Goal: Task Accomplishment & Management: Complete application form

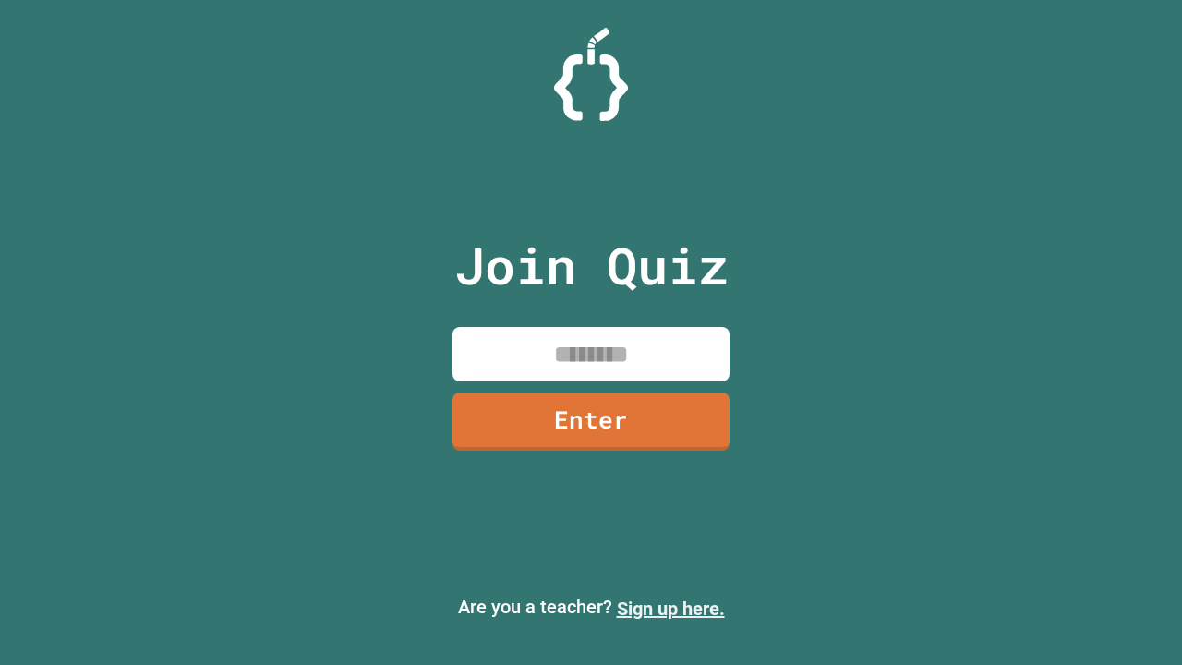
click at [670, 609] on link "Sign up here." at bounding box center [671, 609] width 108 height 22
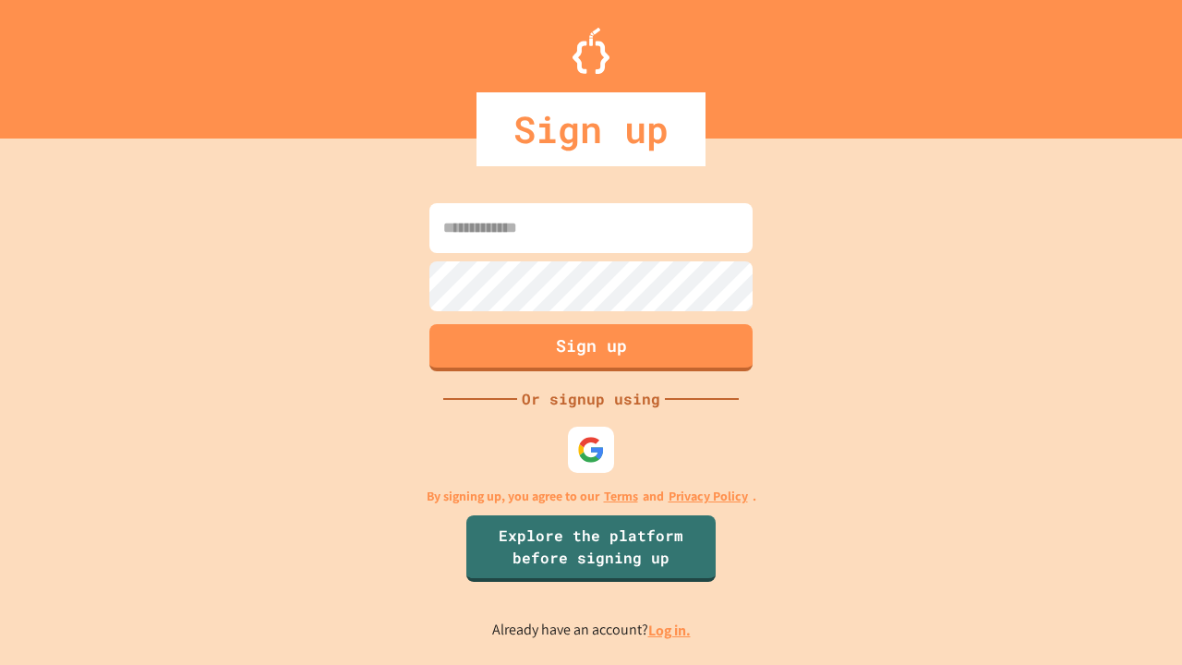
click at [670, 630] on link "Log in." at bounding box center [669, 630] width 42 height 19
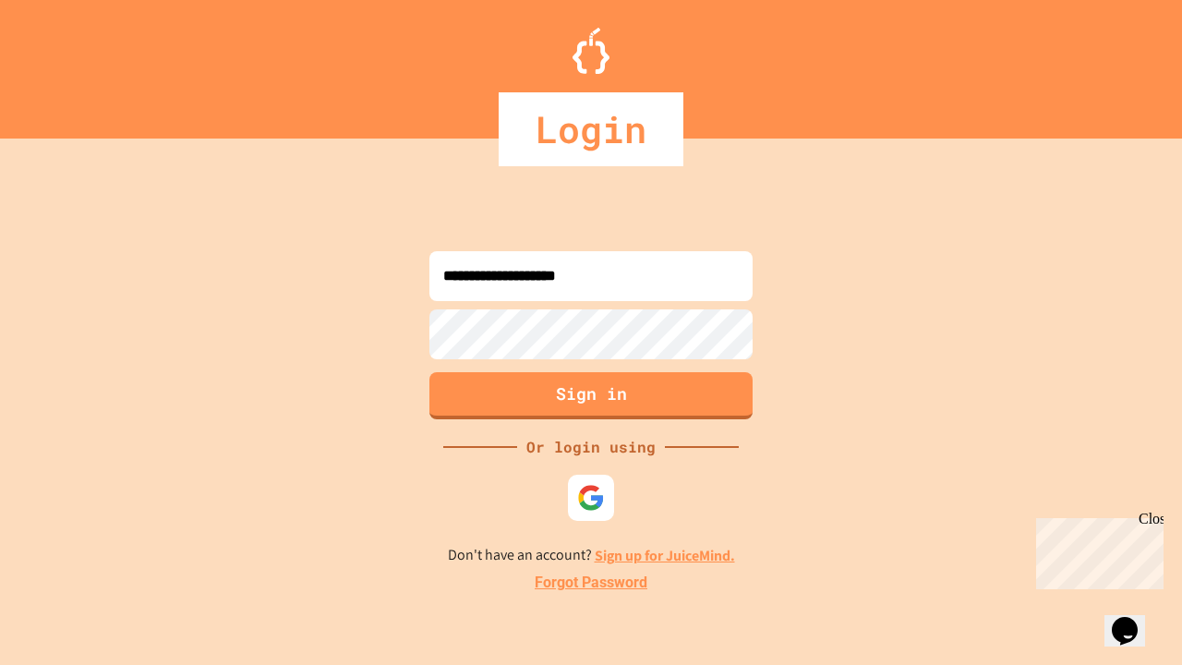
type input "**********"
